Goal: Task Accomplishment & Management: Manage account settings

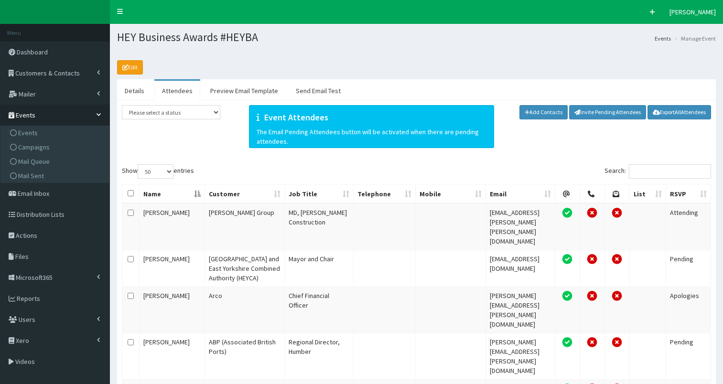
select select "50"
click at [25, 135] on span "Events" at bounding box center [28, 133] width 20 height 9
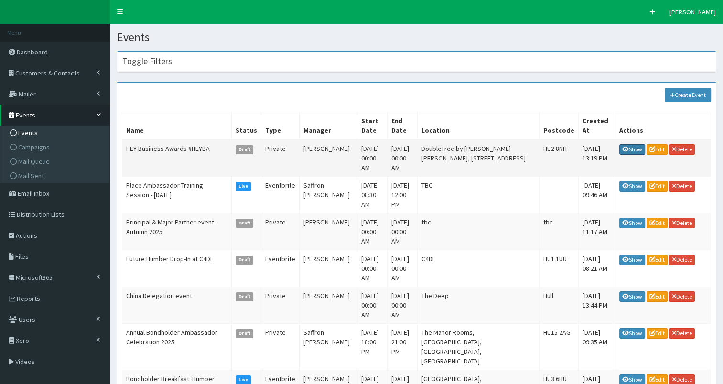
click at [632, 144] on link "Show" at bounding box center [633, 149] width 26 height 11
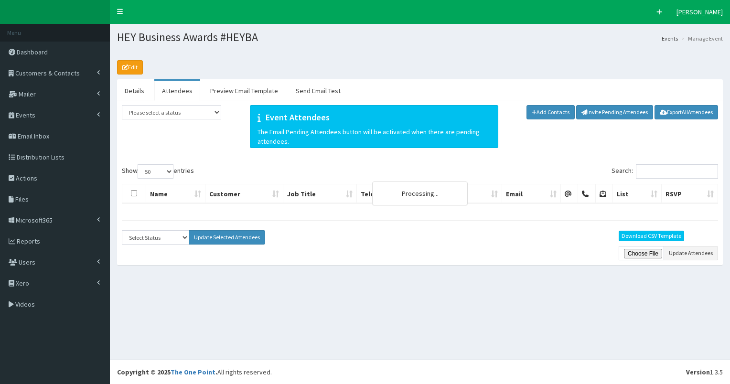
select select "50"
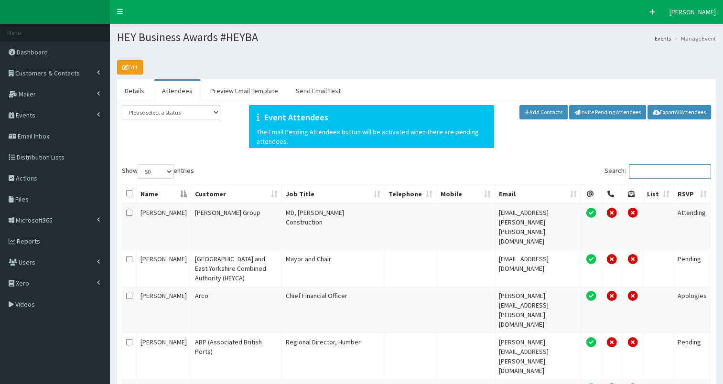
click at [645, 171] on input "Search:" at bounding box center [670, 171] width 82 height 14
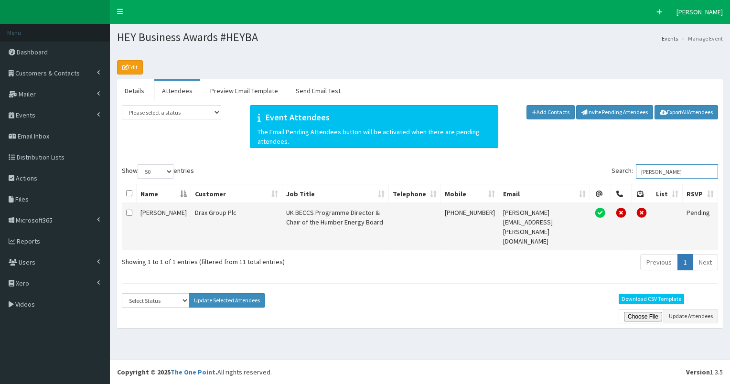
type input "[PERSON_NAME]"
click at [131, 212] on input "checkbox" at bounding box center [129, 213] width 6 height 6
checkbox input "true"
click at [153, 294] on select "Select Status Apologies Attended Attending Cancelled Declined Did Not Attend In…" at bounding box center [155, 301] width 67 height 14
select select "Apologies"
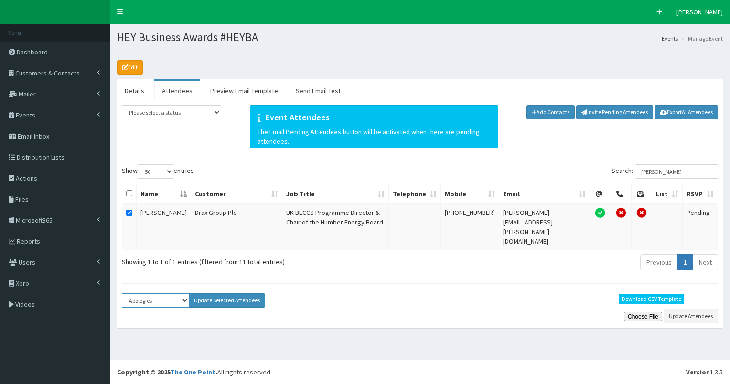
click at [122, 294] on select "Select Status Apologies Attended Attending Cancelled Declined Did Not Attend In…" at bounding box center [155, 301] width 67 height 14
click at [213, 294] on button "Update Selected Attendees" at bounding box center [227, 301] width 76 height 14
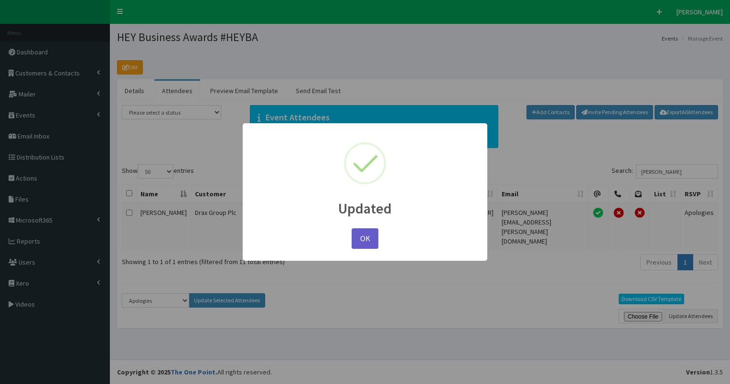
click at [364, 235] on button "OK" at bounding box center [365, 239] width 27 height 21
